Goal: Information Seeking & Learning: Learn about a topic

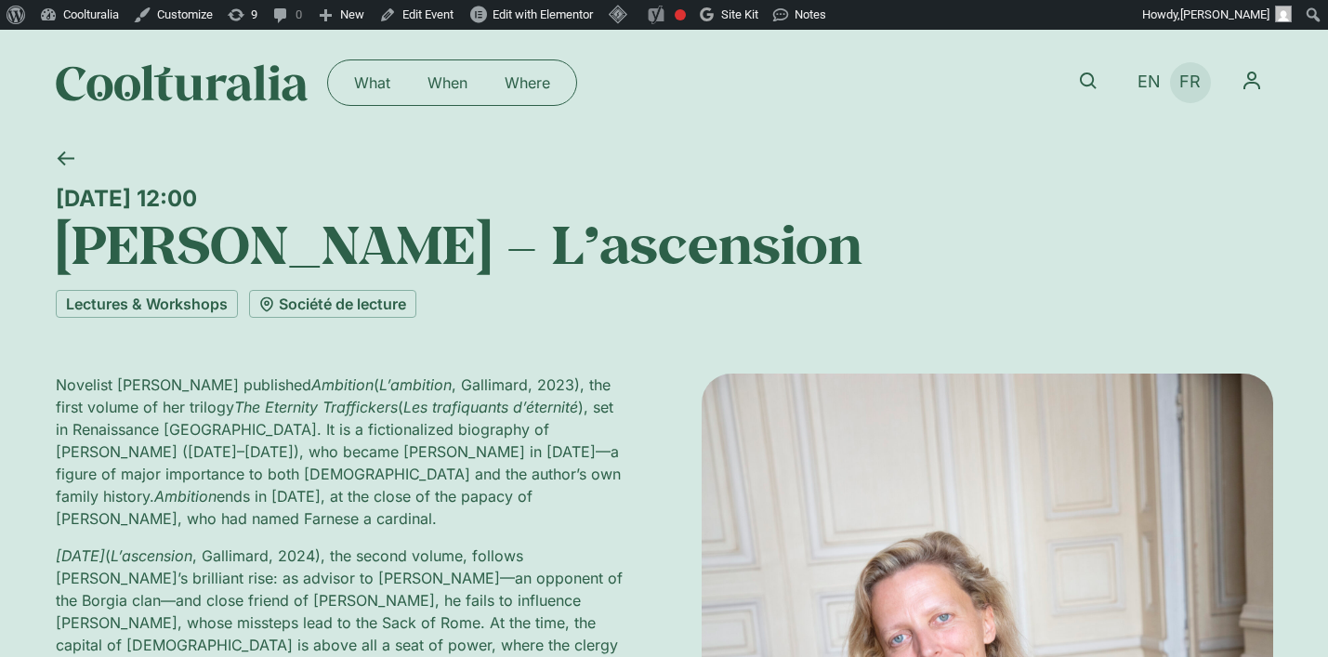
click at [1194, 83] on span "FR" at bounding box center [1190, 83] width 21 height 20
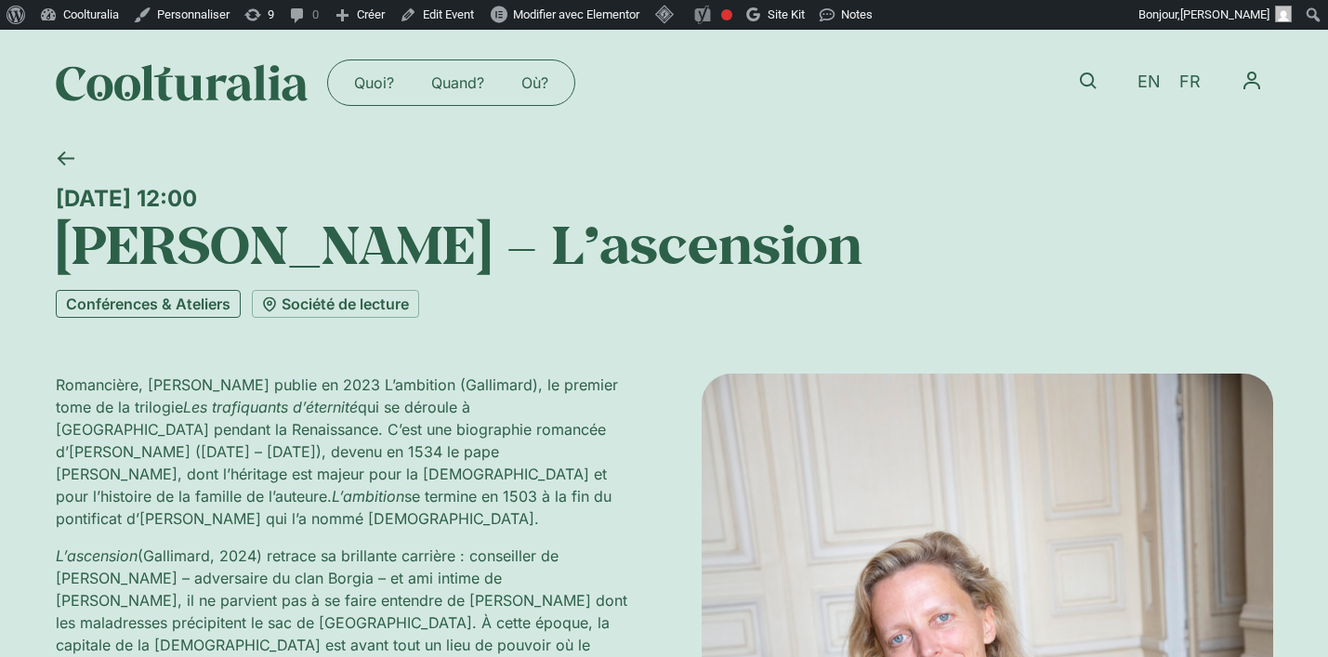
click at [188, 310] on link "Conférences & Ateliers" at bounding box center [148, 304] width 185 height 28
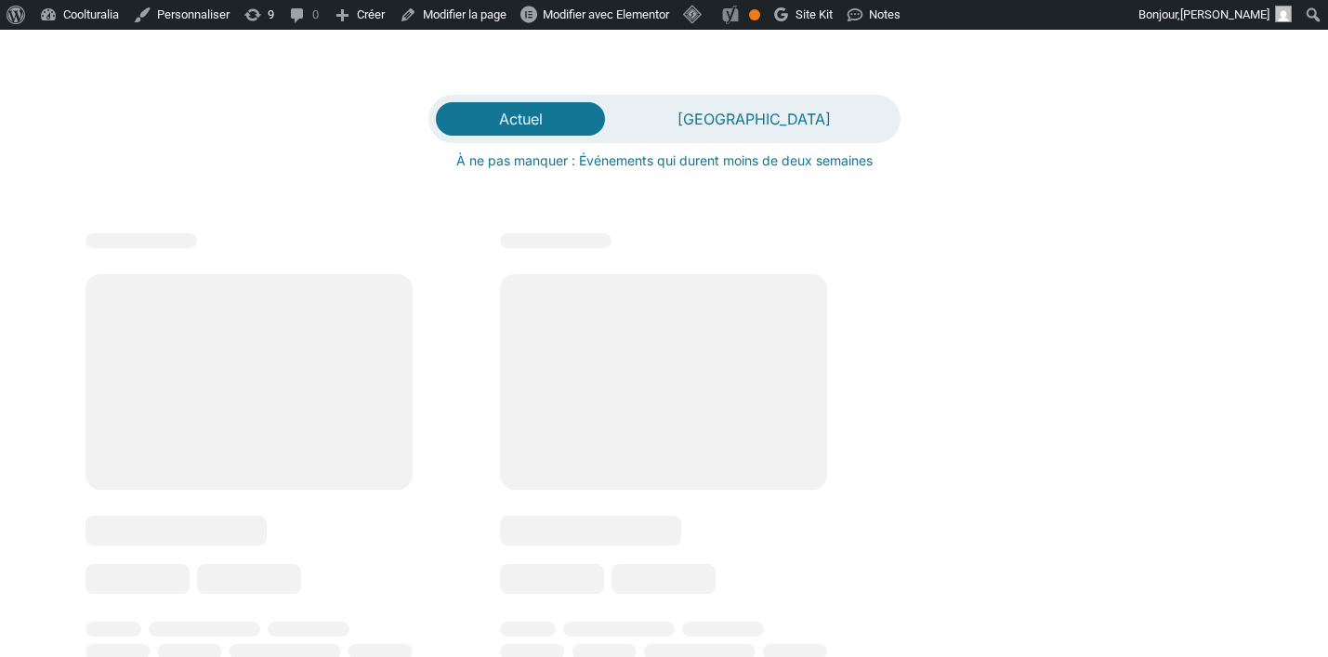
scroll to position [495, 0]
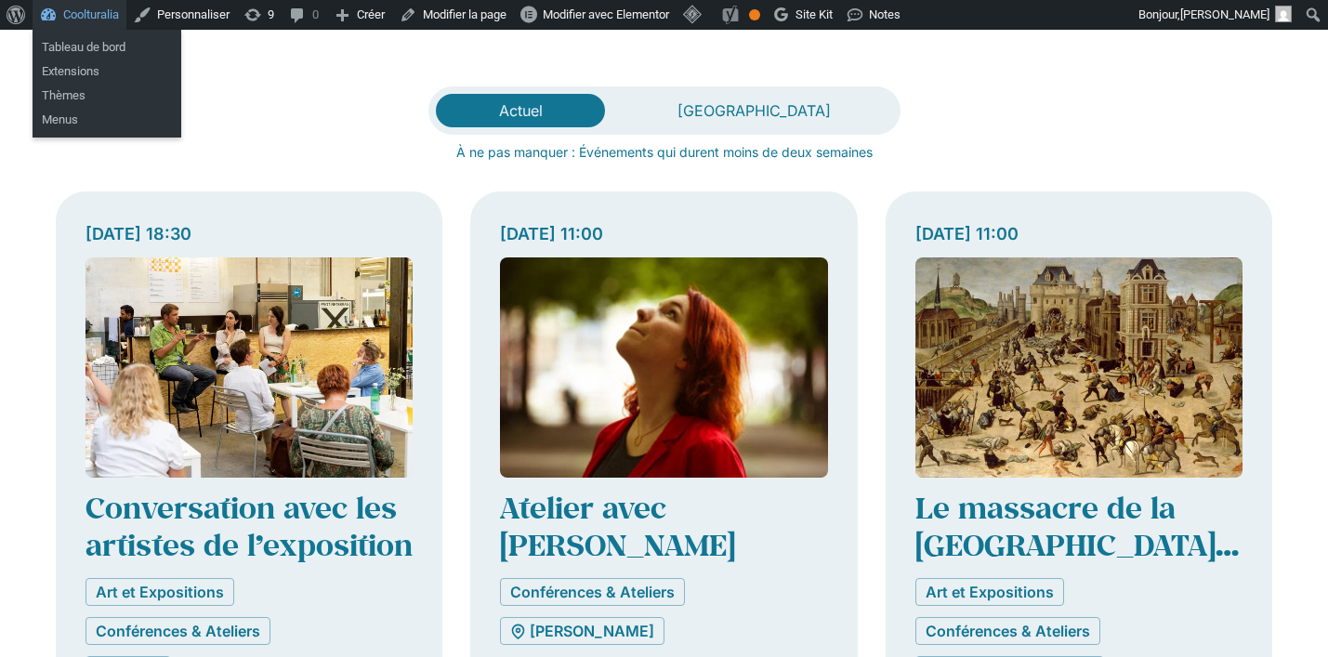
click at [114, 17] on link "Coolturalia" at bounding box center [80, 15] width 94 height 30
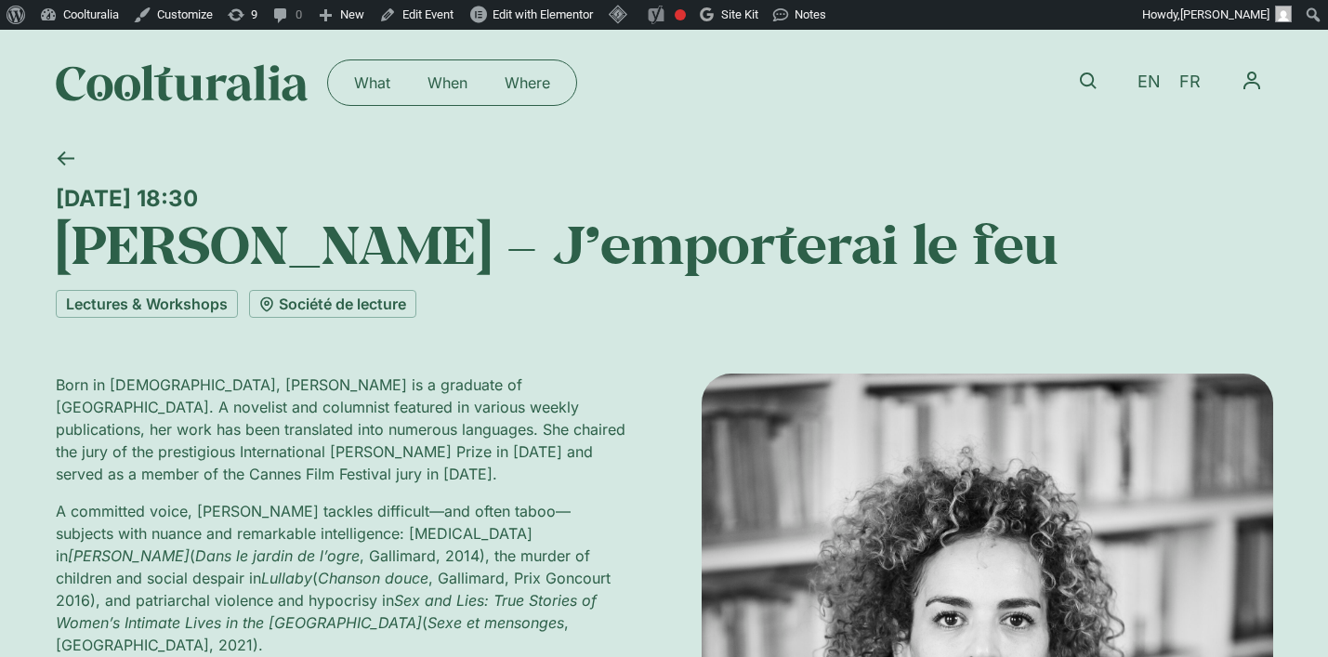
click at [312, 310] on link "Société de lecture" at bounding box center [332, 304] width 167 height 28
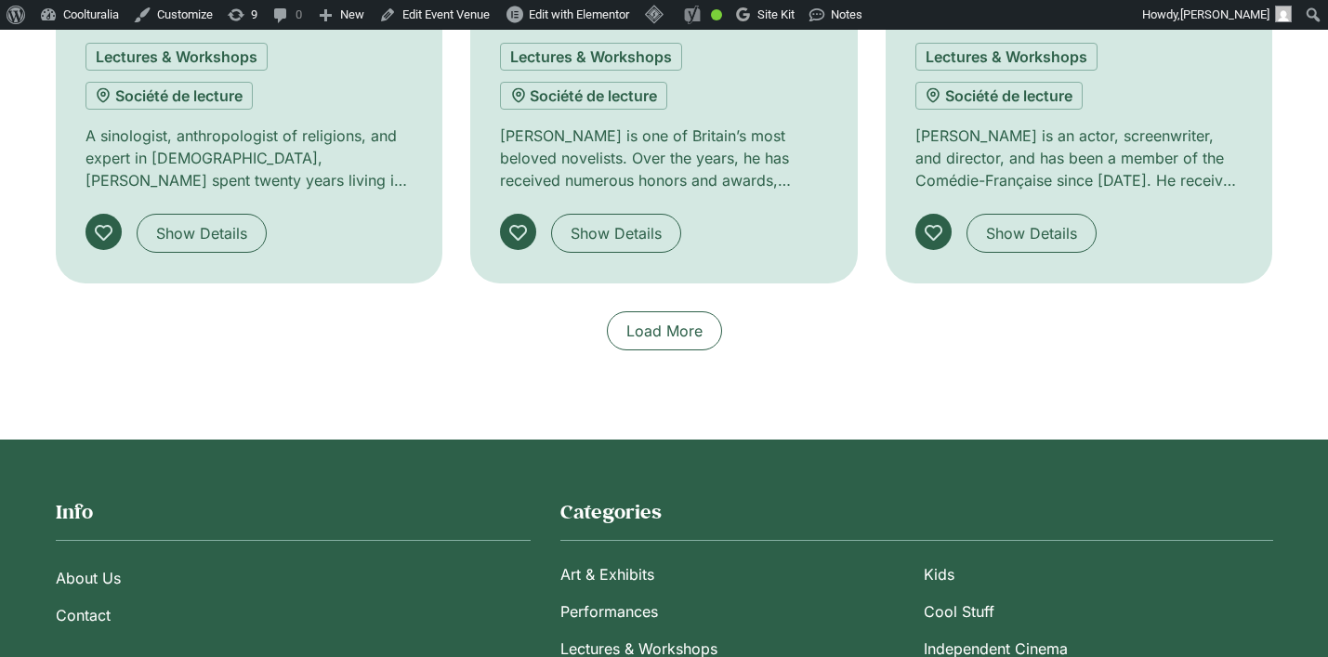
scroll to position [2622, 0]
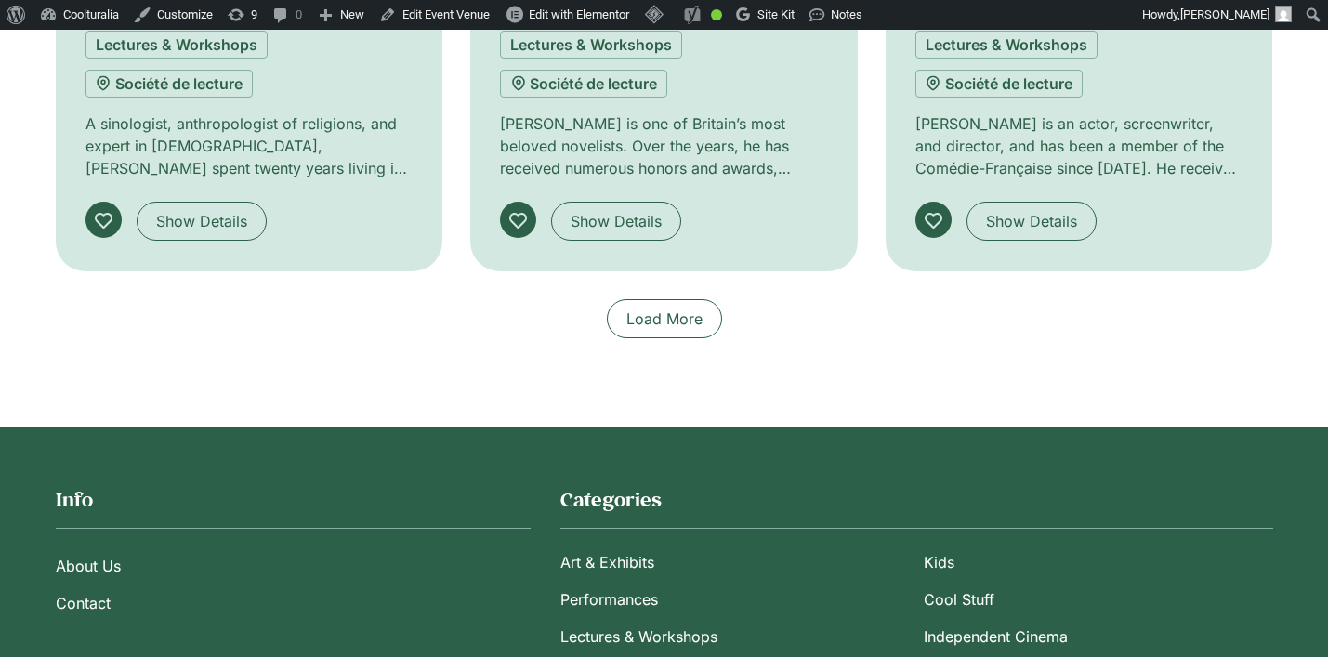
click at [638, 308] on span "Load More" at bounding box center [665, 319] width 76 height 22
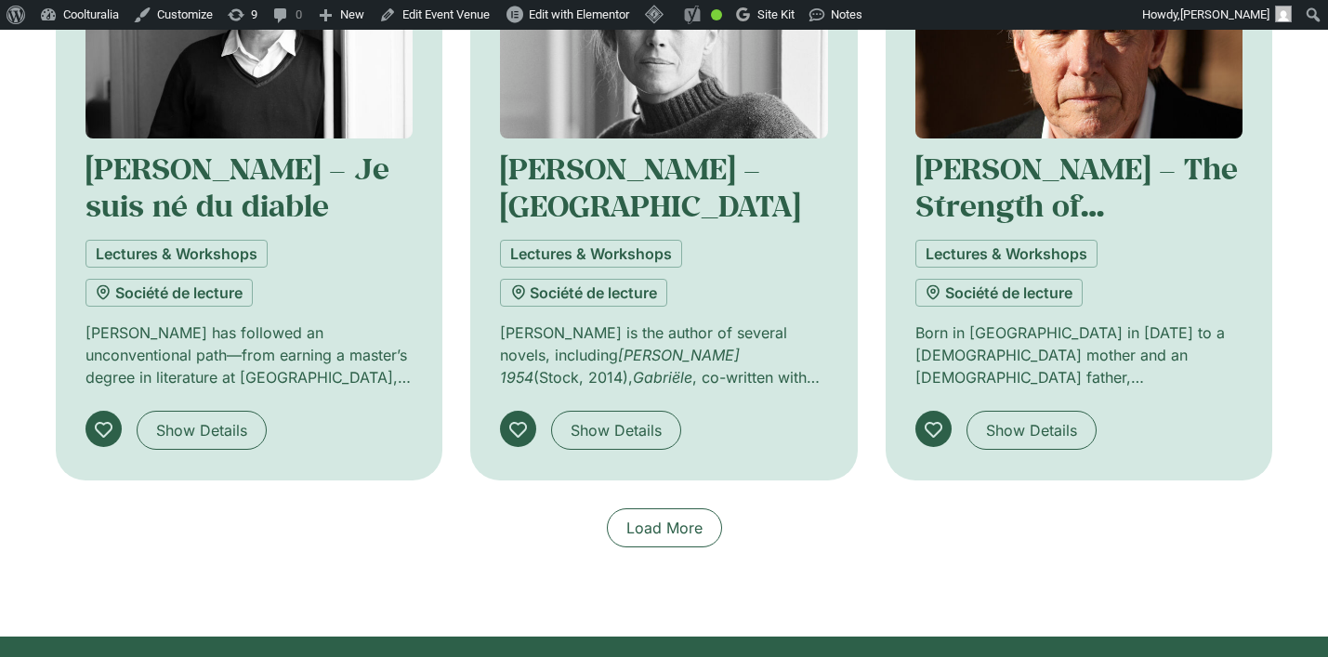
scroll to position [3726, 0]
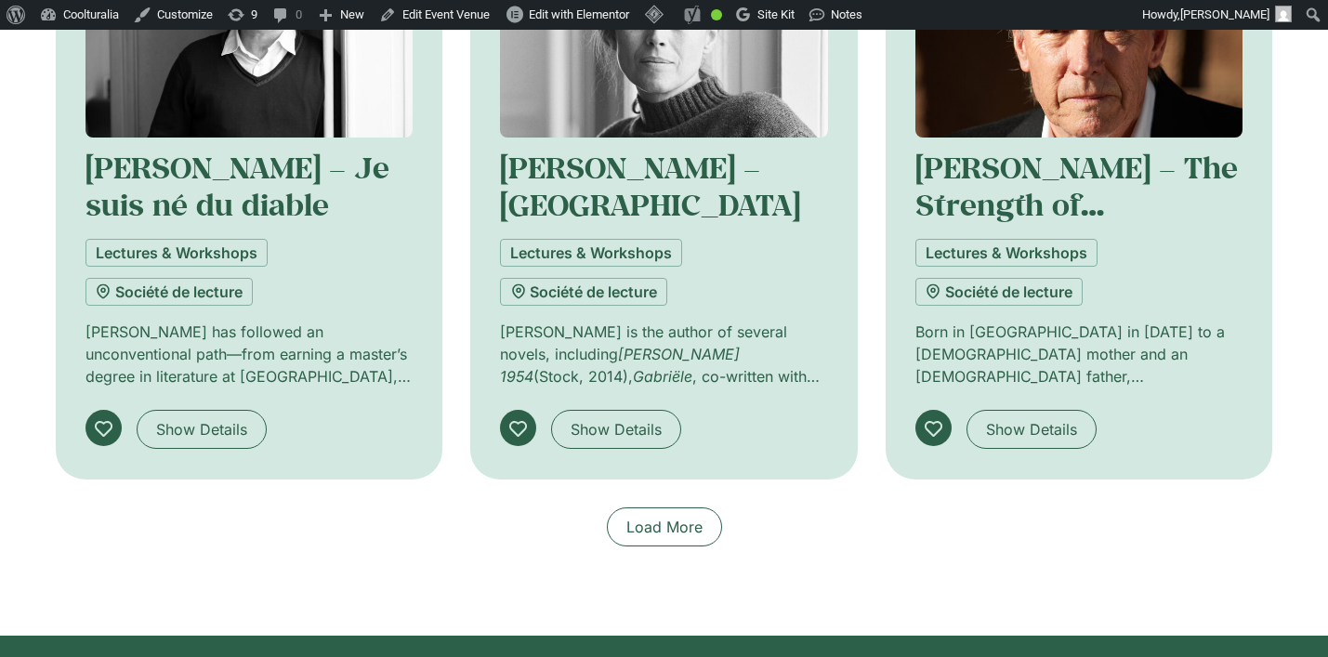
click at [653, 516] on span "Load More" at bounding box center [665, 527] width 76 height 22
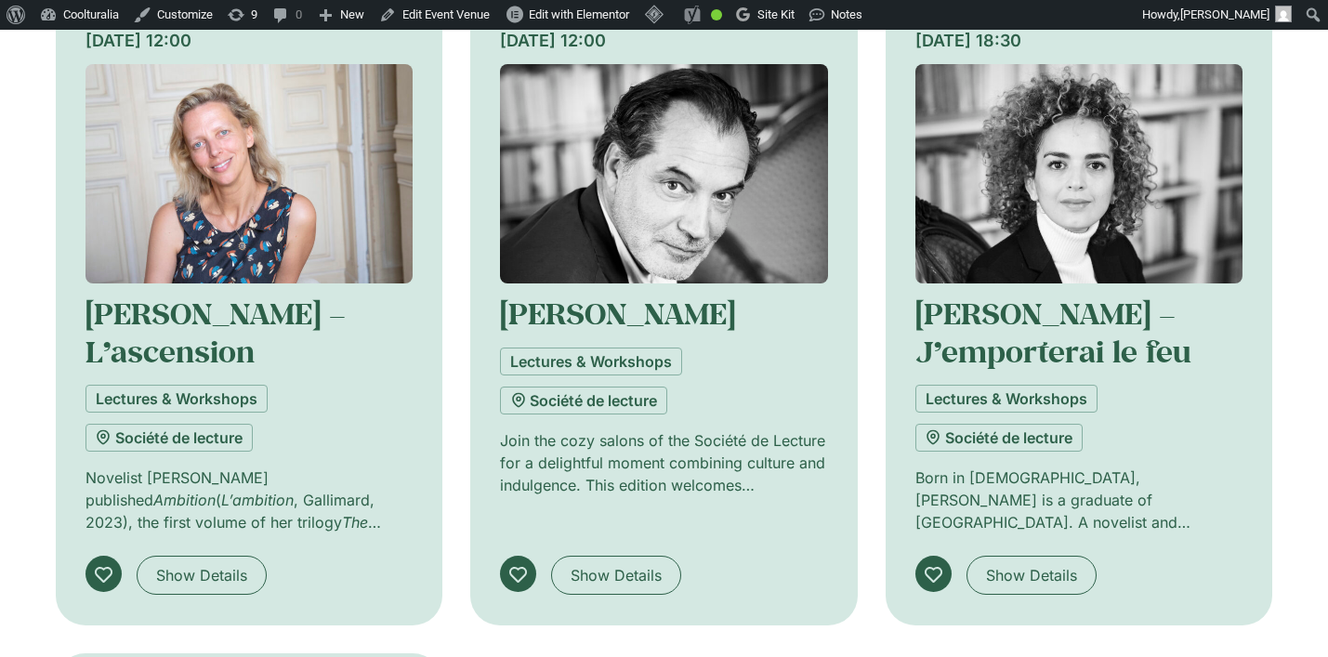
scroll to position [4241, 0]
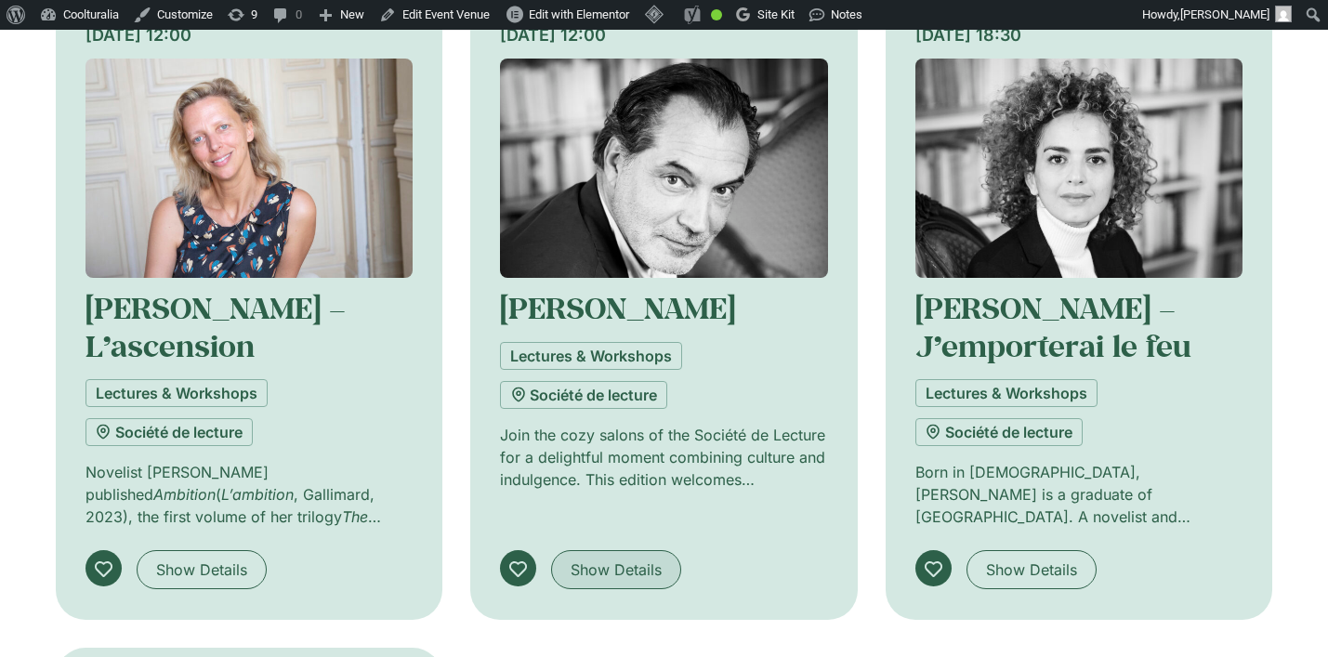
click at [614, 559] on span "Show Details" at bounding box center [616, 570] width 91 height 22
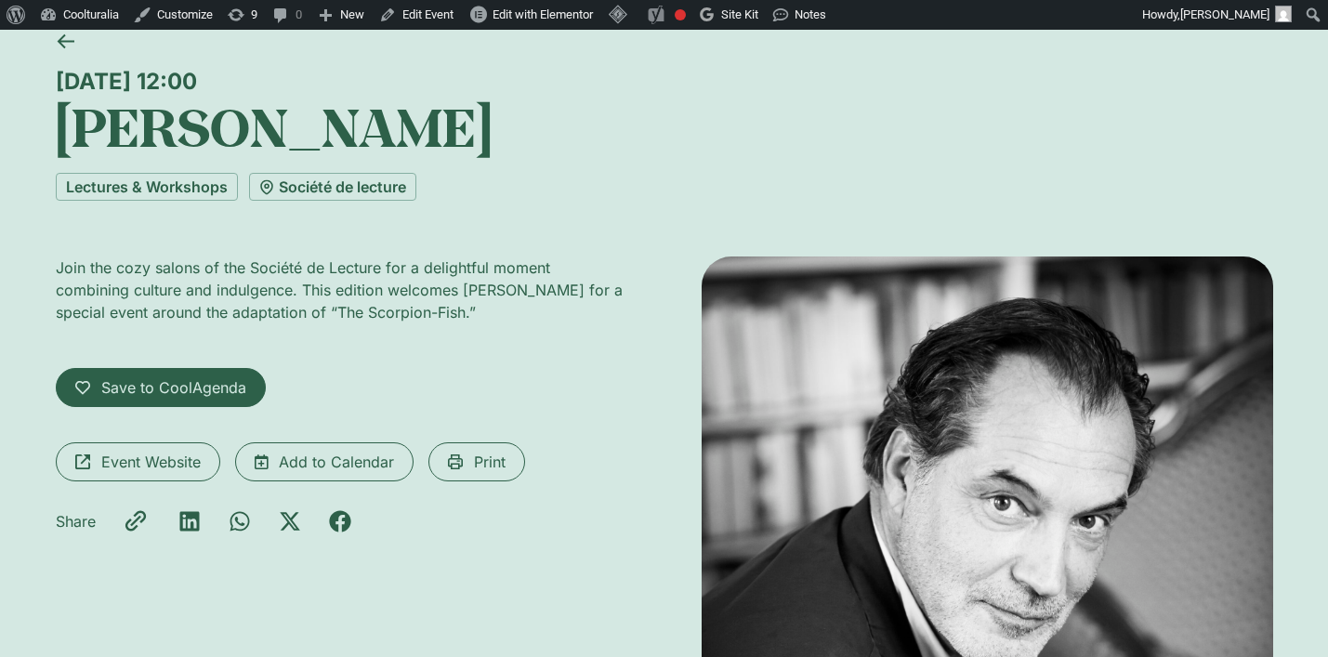
scroll to position [143, 0]
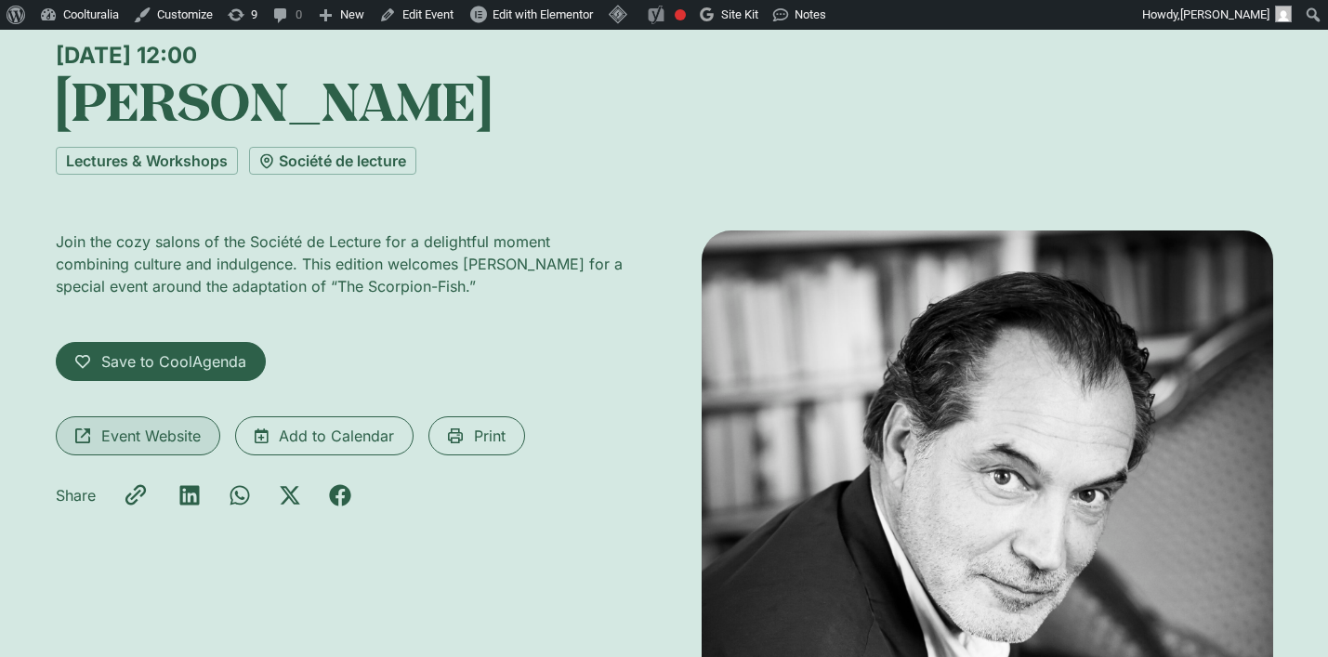
click at [175, 441] on span "Event Website" at bounding box center [150, 436] width 99 height 22
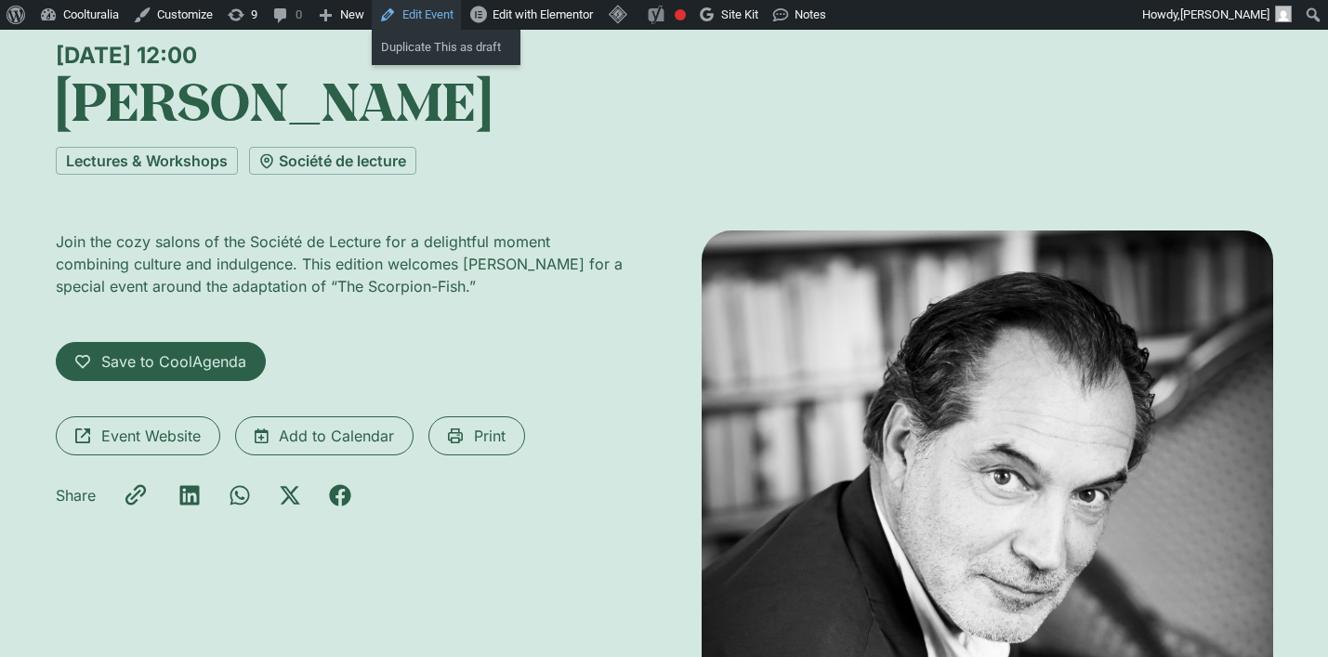
click at [442, 11] on link "Edit Event" at bounding box center [416, 15] width 89 height 30
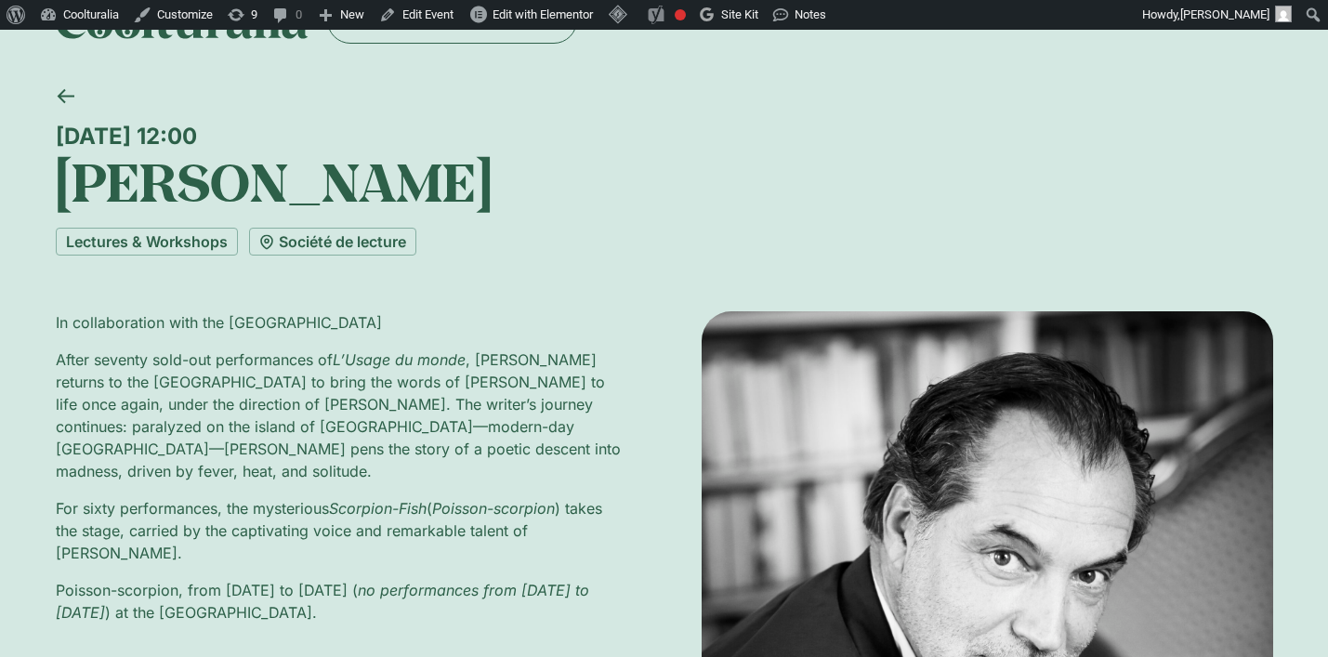
scroll to position [63, 0]
click at [339, 242] on link "Société de lecture" at bounding box center [332, 241] width 167 height 28
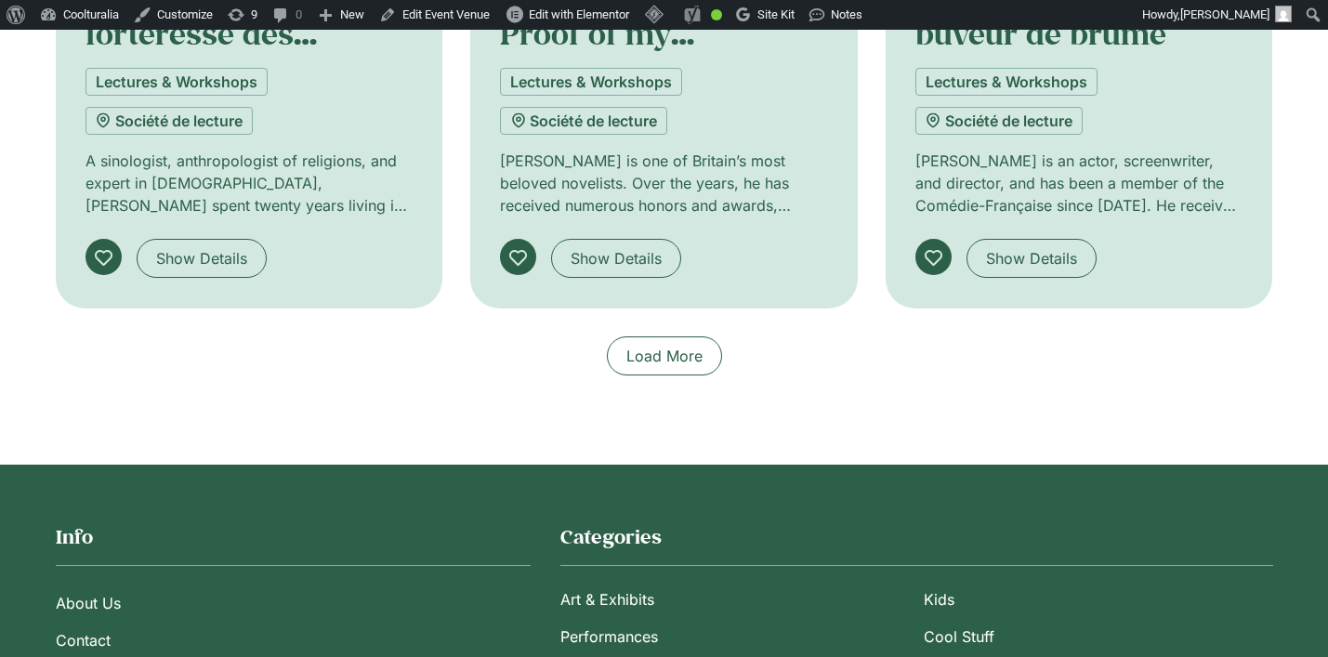
scroll to position [2749, 0]
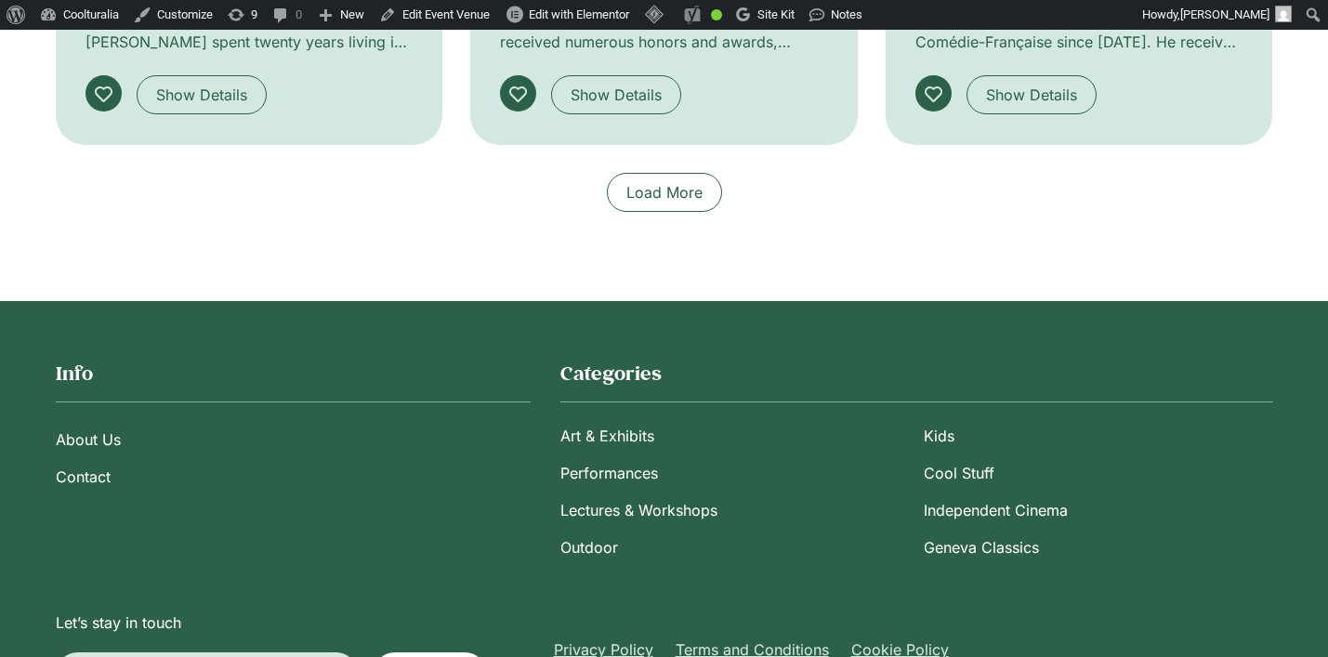
click at [663, 181] on span "Load More" at bounding box center [665, 192] width 76 height 22
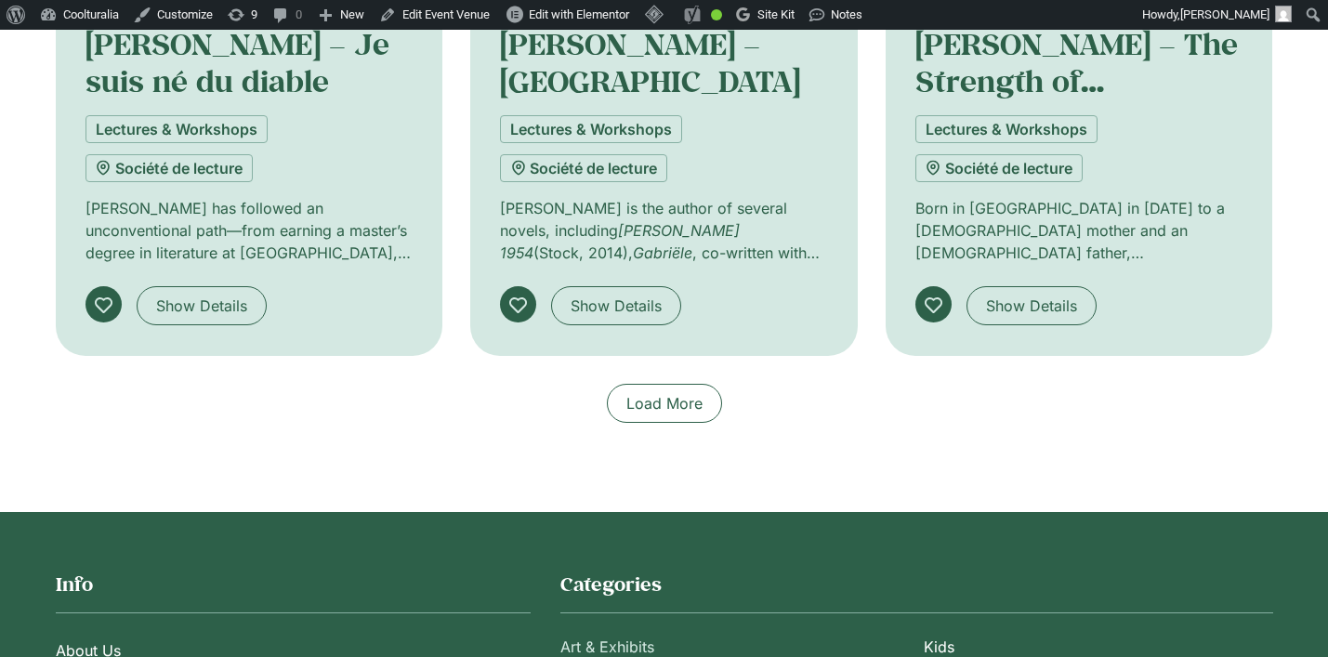
scroll to position [3926, 0]
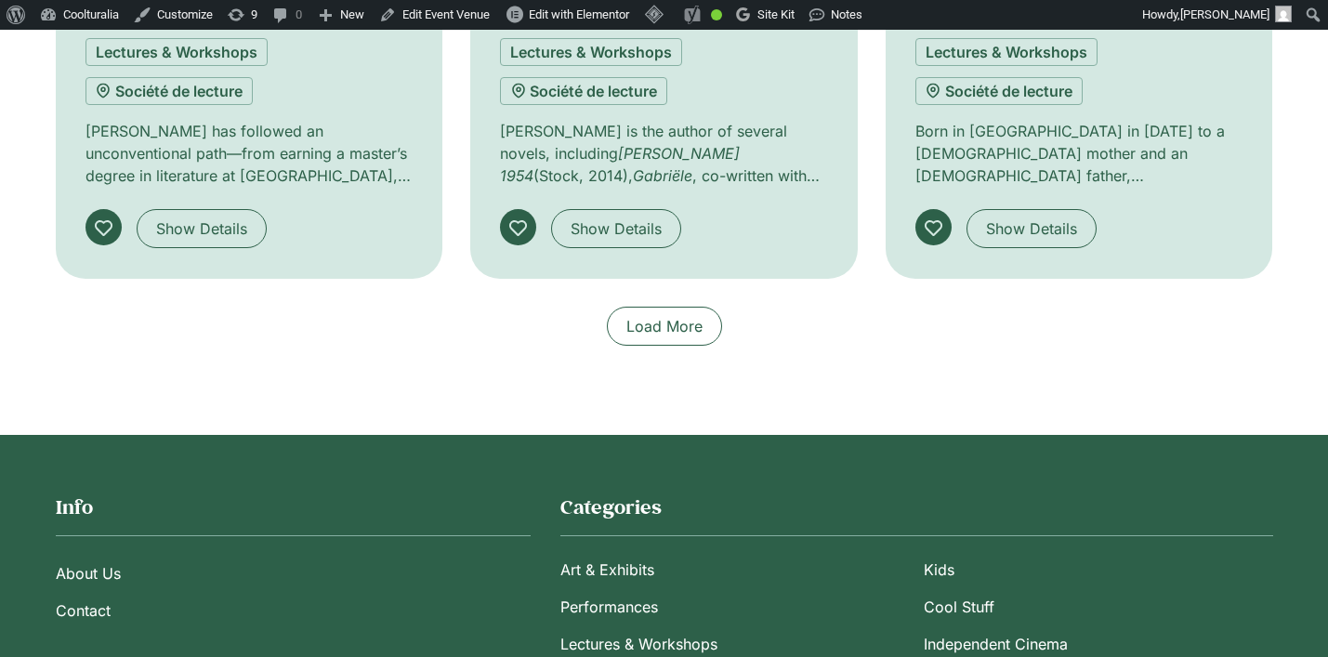
click at [682, 315] on span "Load More" at bounding box center [665, 326] width 76 height 22
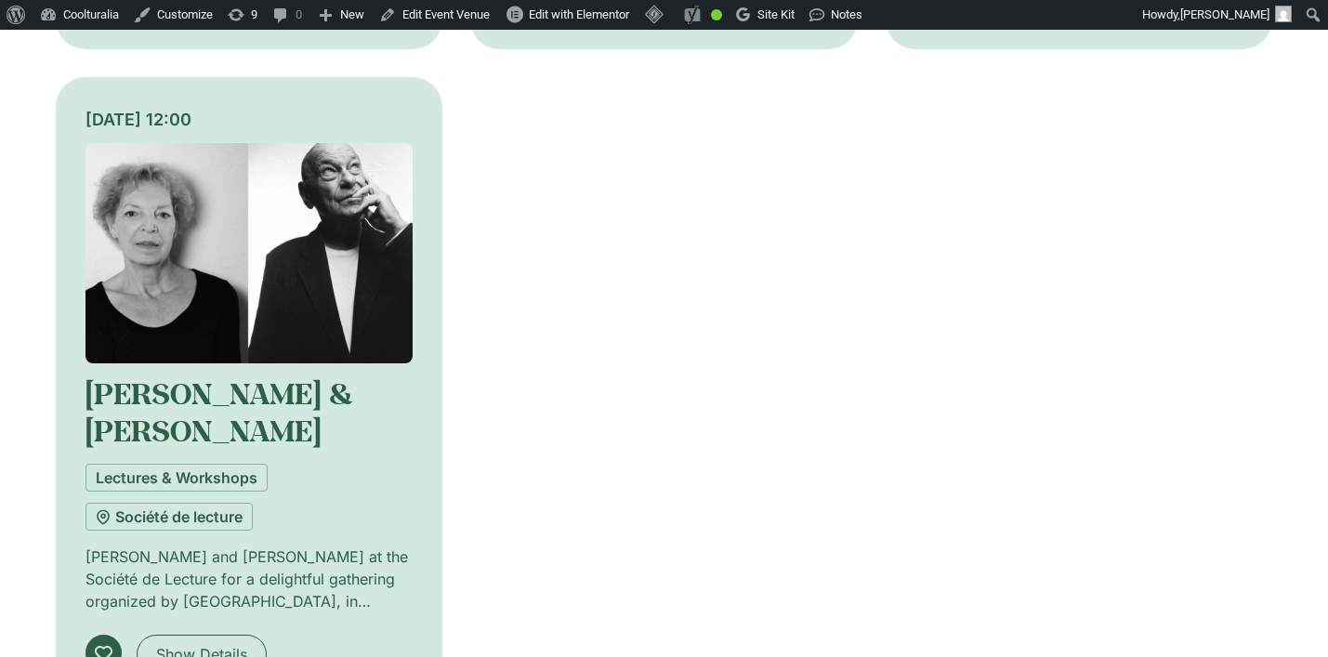
scroll to position [4821, 0]
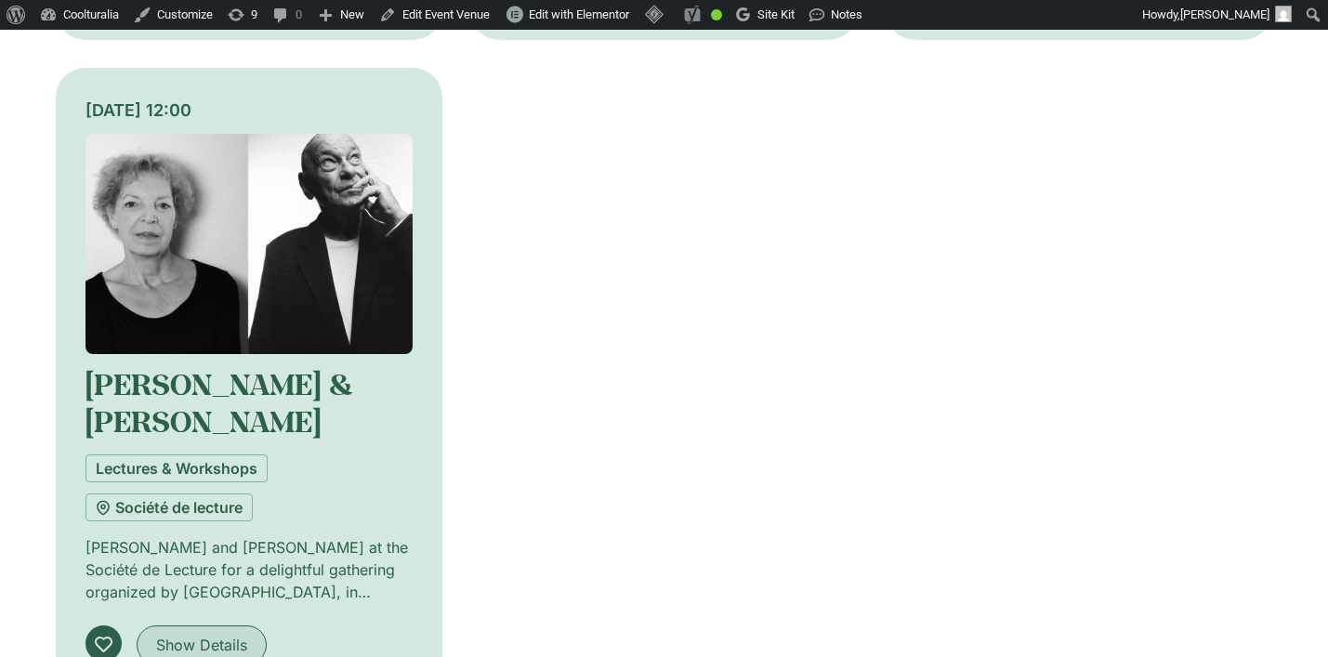
click at [212, 634] on span "Show Details" at bounding box center [201, 645] width 91 height 22
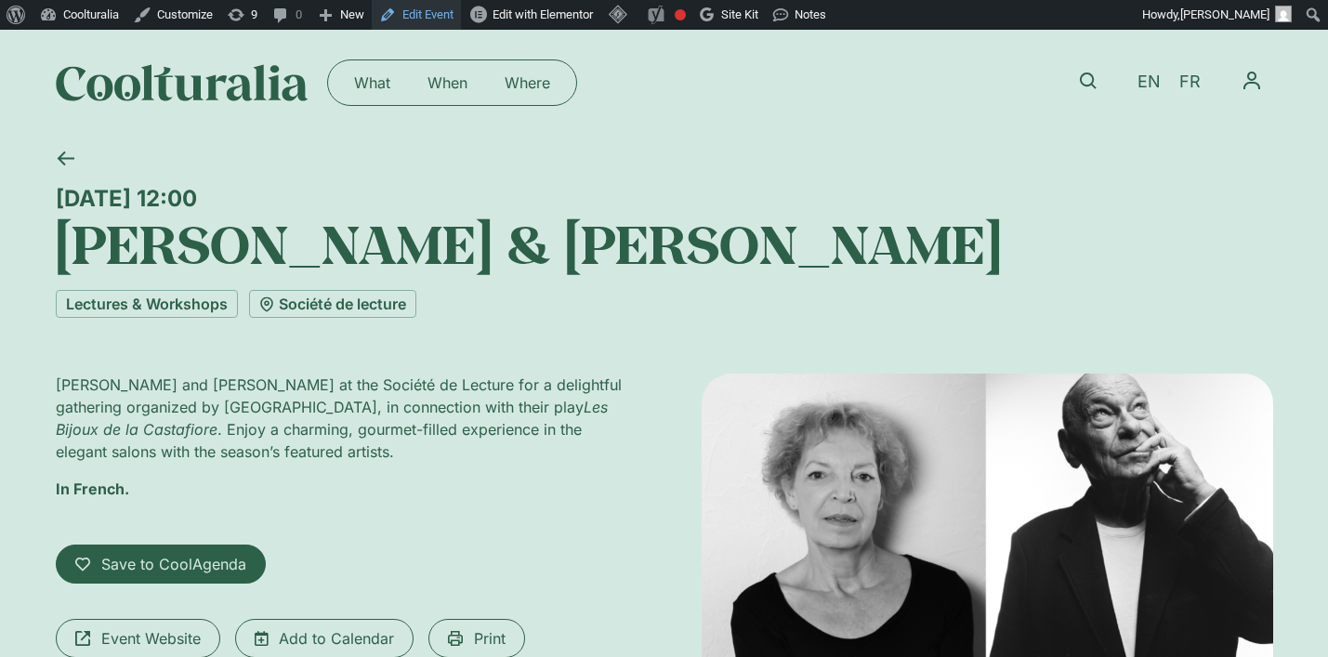
click at [439, 9] on link "Edit Event" at bounding box center [416, 15] width 89 height 30
